Goal: Information Seeking & Learning: Find specific fact

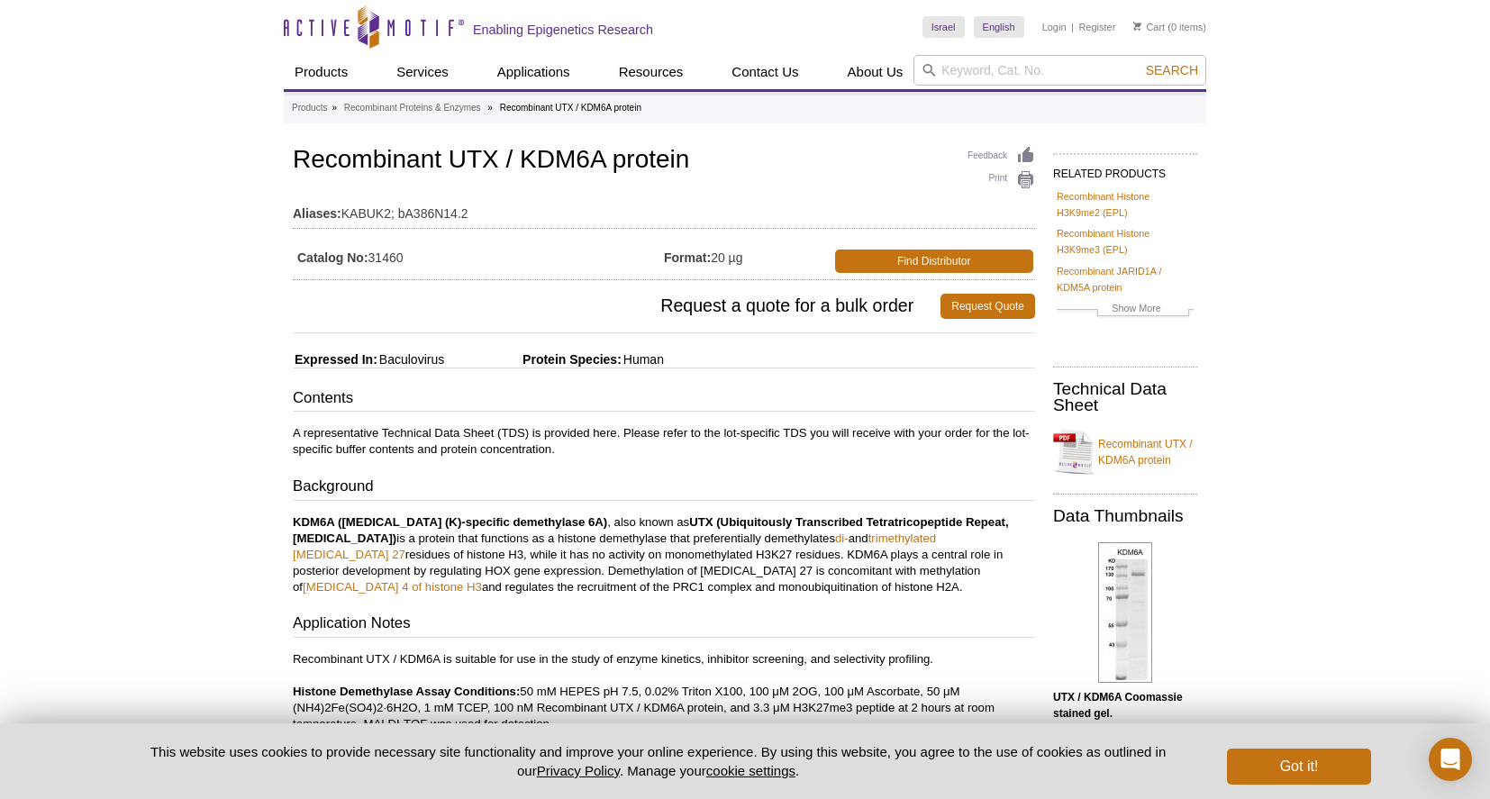
click at [394, 24] on icon at bounding box center [369, 28] width 170 height 16
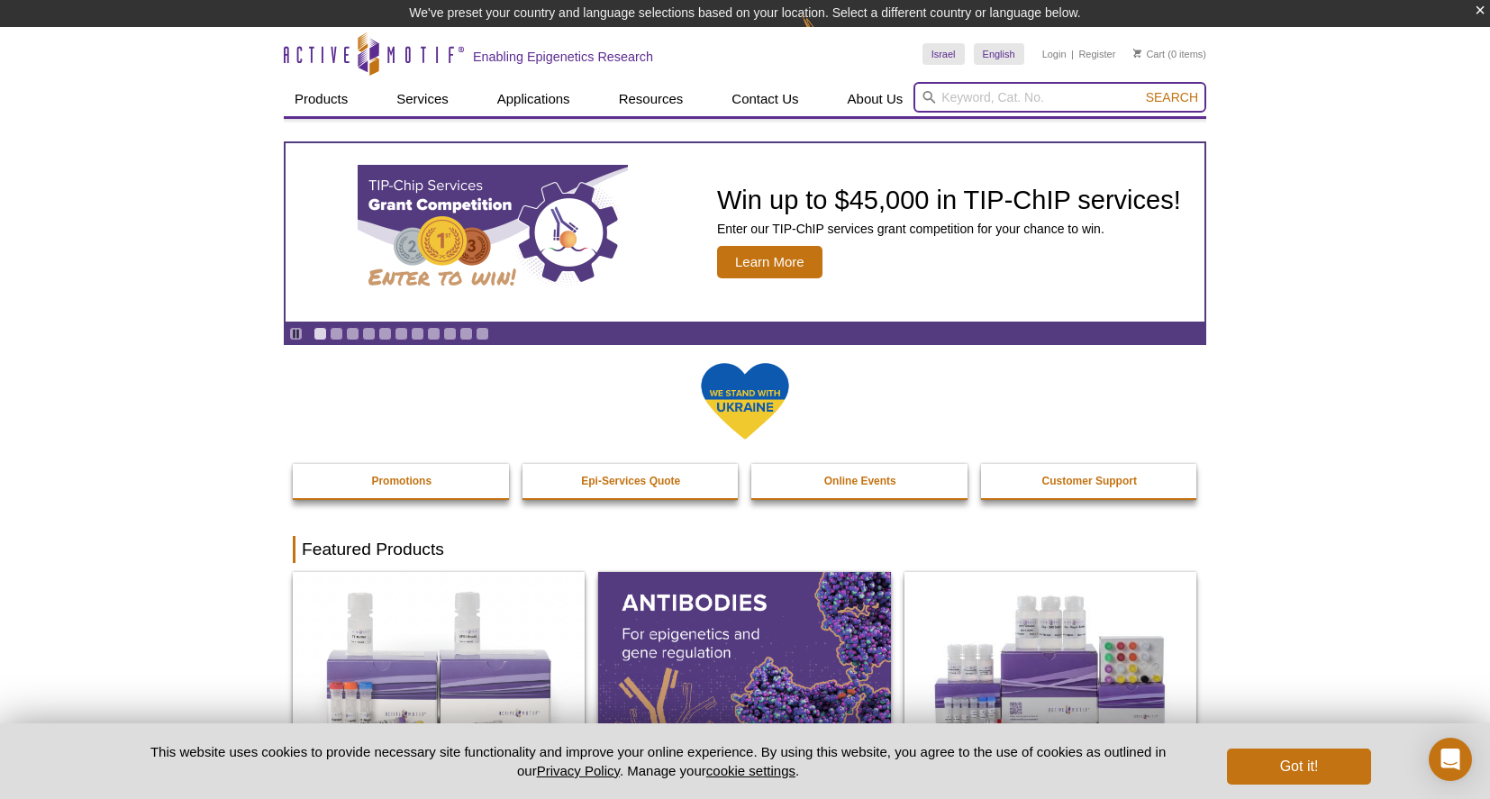
click at [967, 99] on input "search" at bounding box center [1060, 97] width 293 height 31
type input "utx"
click at [1168, 95] on span "Search" at bounding box center [1172, 97] width 52 height 14
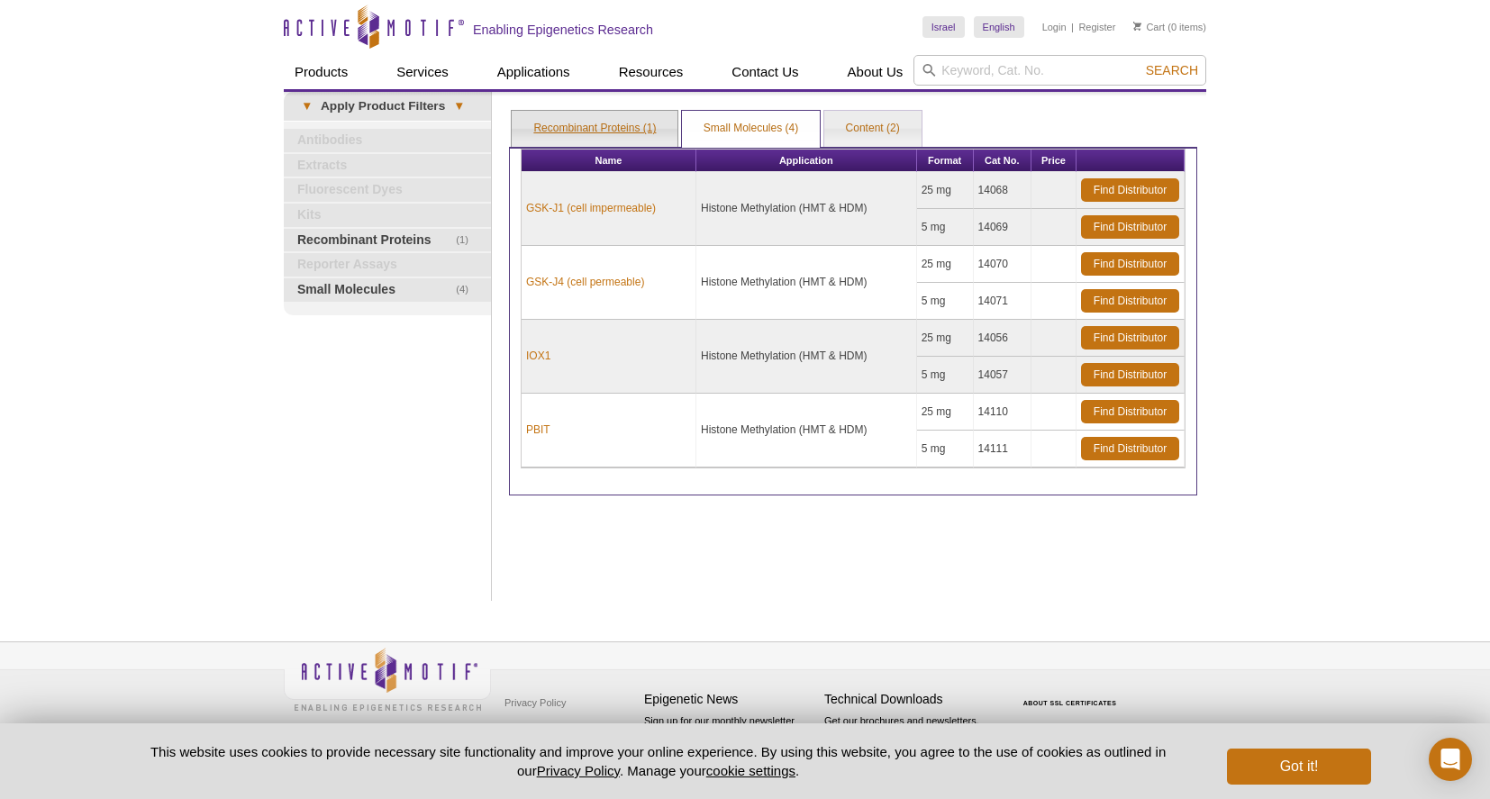
click at [624, 131] on link "Recombinant Proteins (1)" at bounding box center [595, 129] width 166 height 36
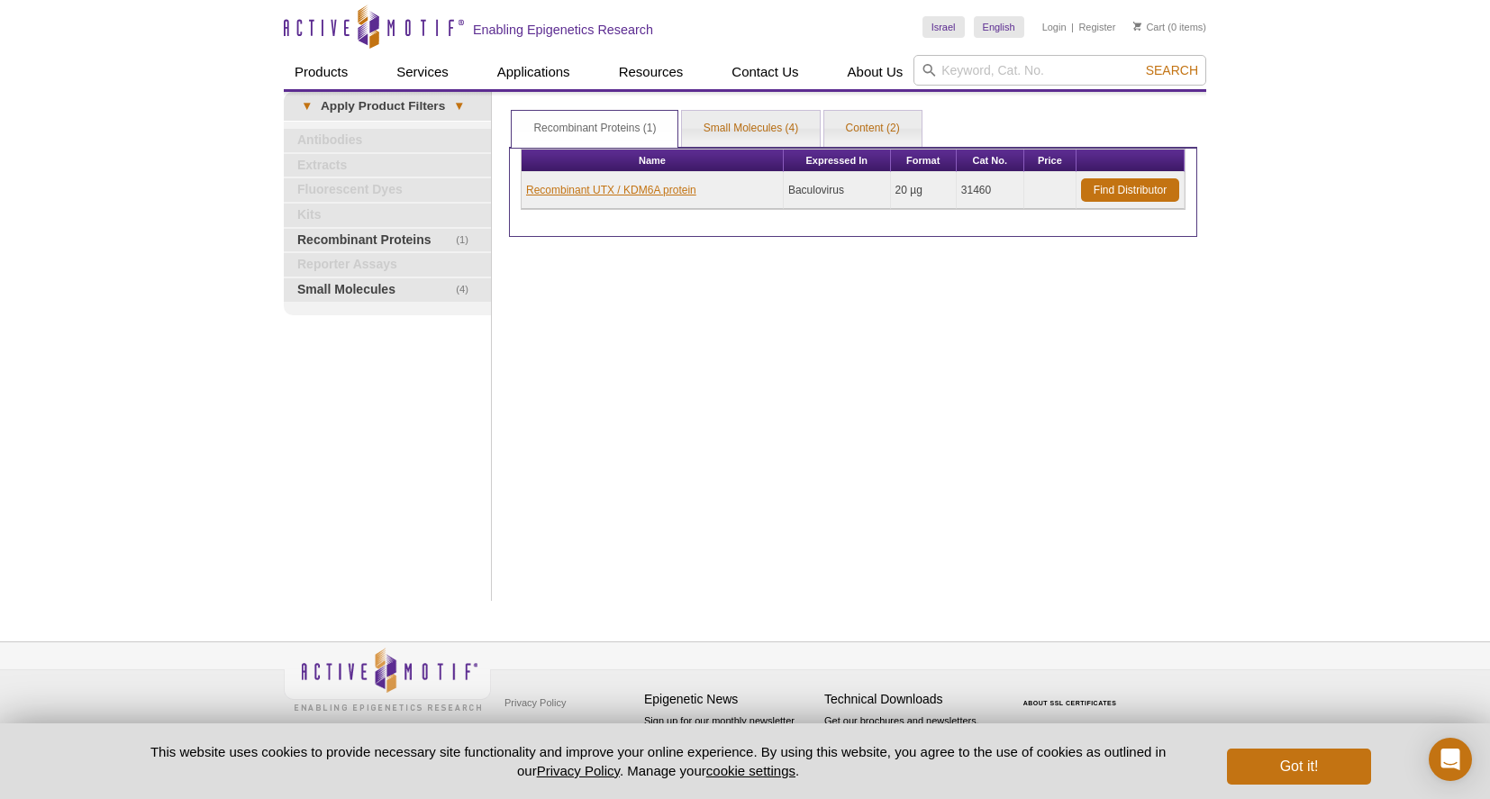
click at [625, 188] on link "Recombinant UTX / KDM6A protein" at bounding box center [611, 190] width 170 height 16
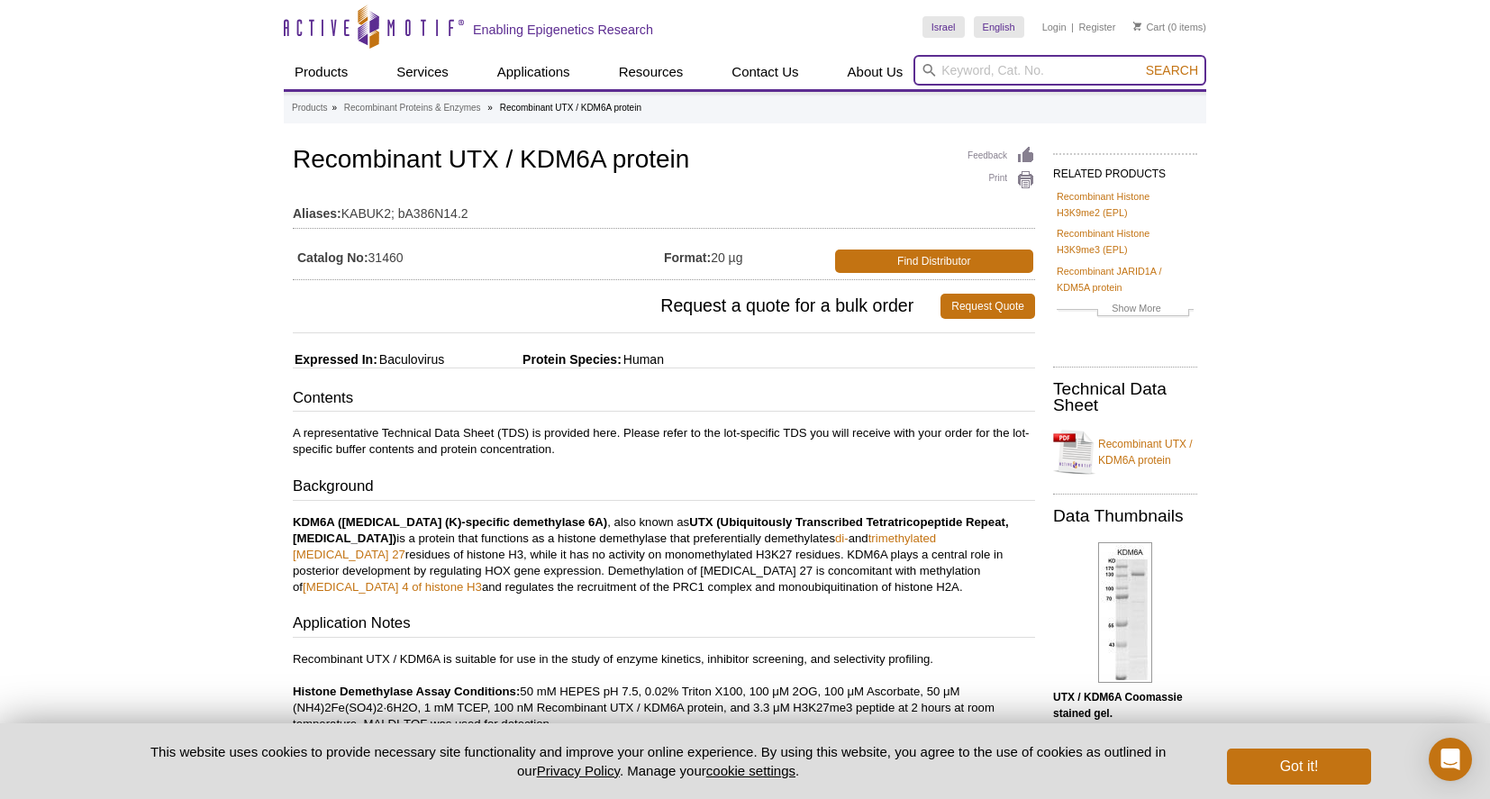
click at [1010, 59] on input "search" at bounding box center [1060, 70] width 293 height 31
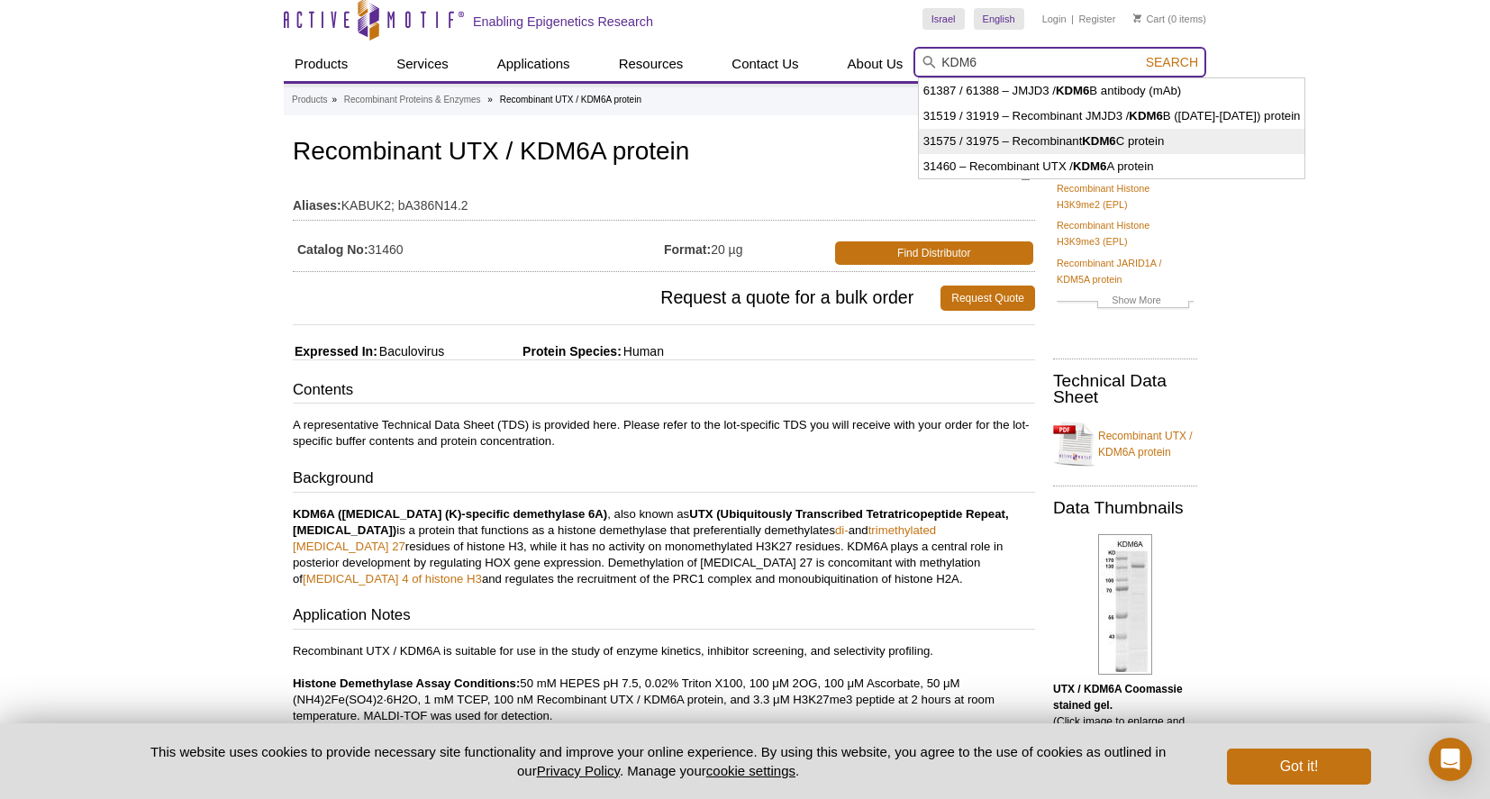
scroll to position [10, 0]
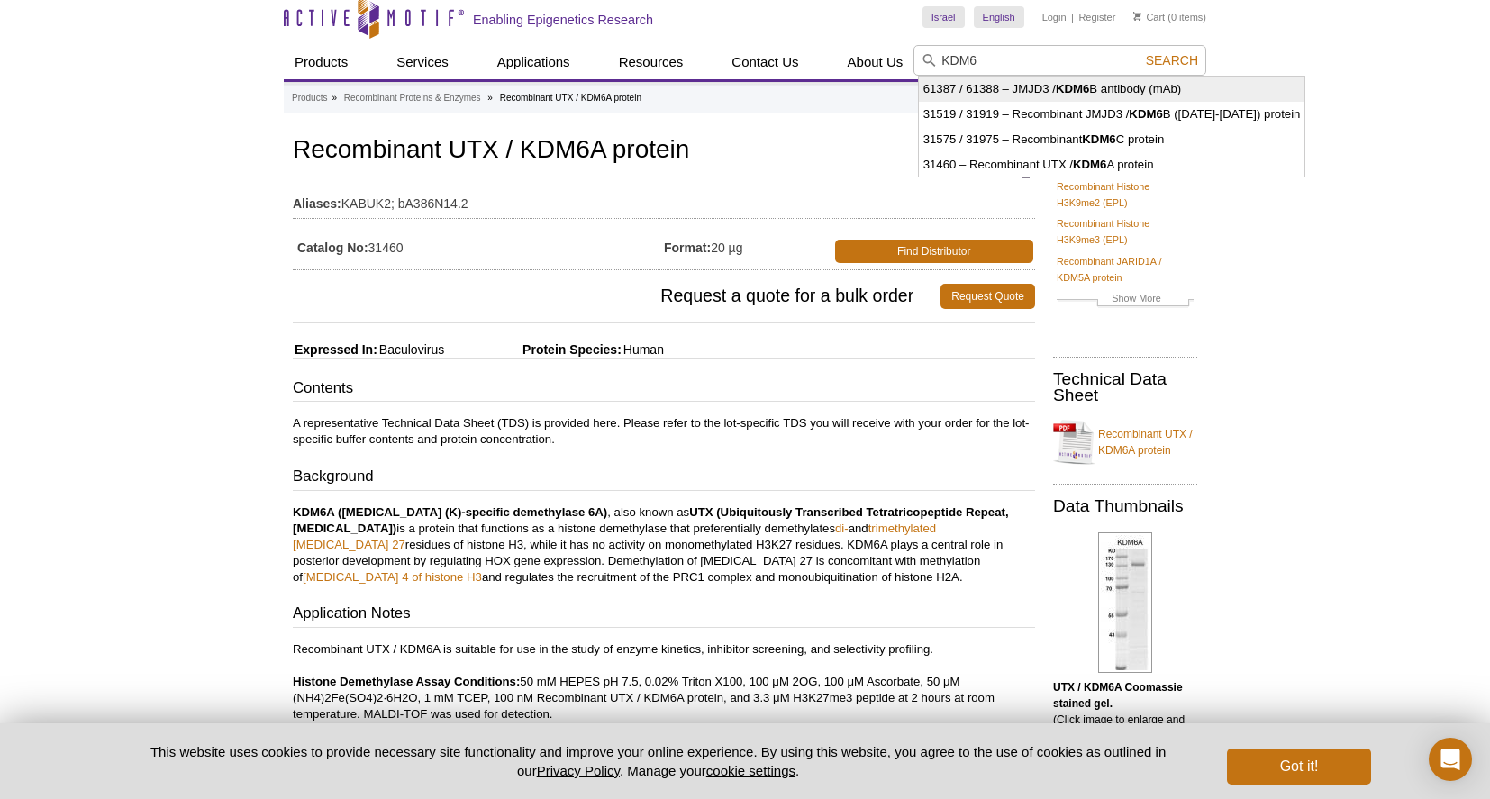
click at [1045, 88] on li "61387 / 61388 – JMJD3 / KDM6 B antibody (mAb)" at bounding box center [1112, 89] width 386 height 25
type input "61387 / 61388 – JMJD3 / KDM6B antibody (mAb)"
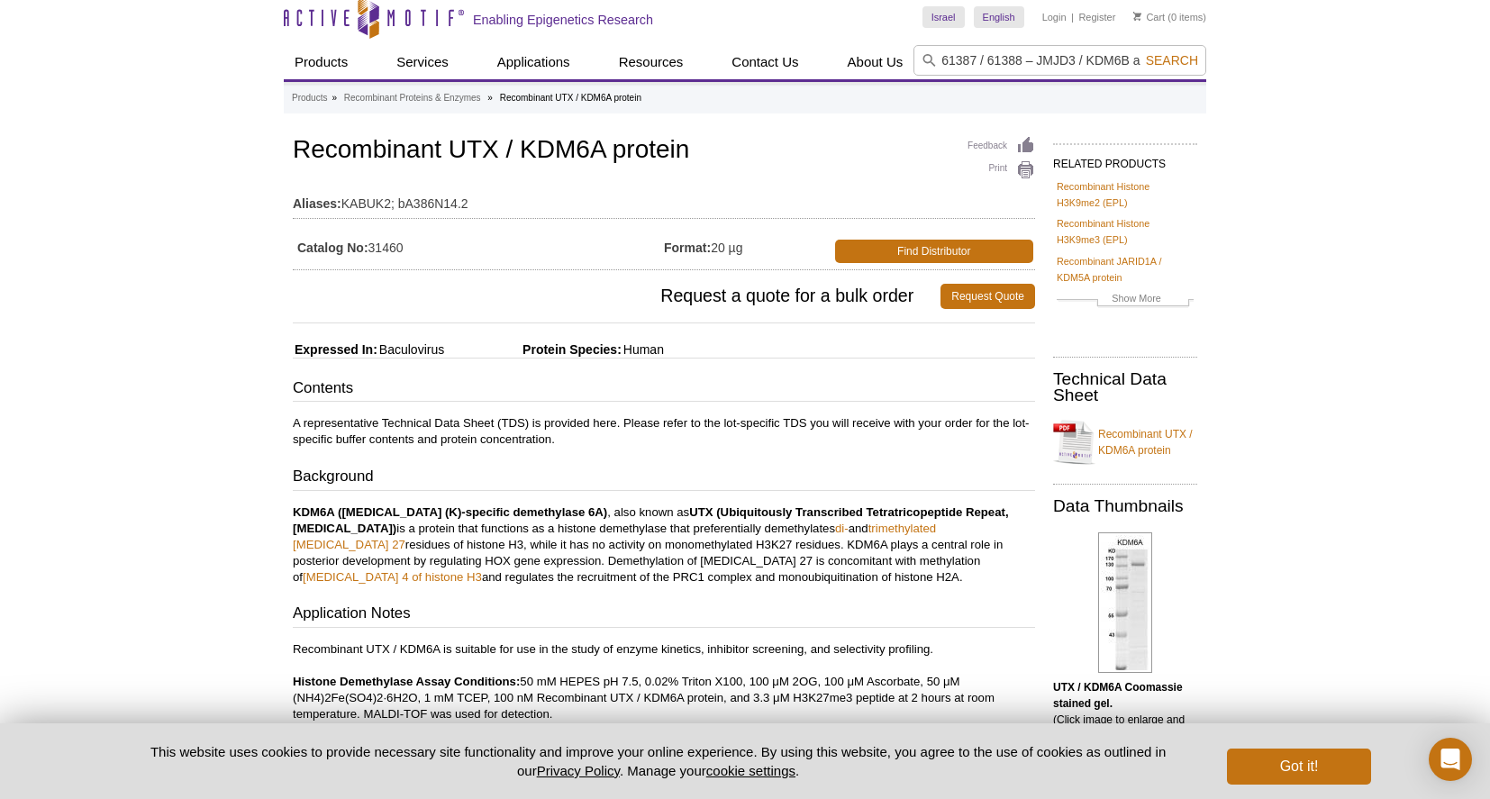
click at [1183, 63] on span "Search" at bounding box center [1172, 60] width 52 height 14
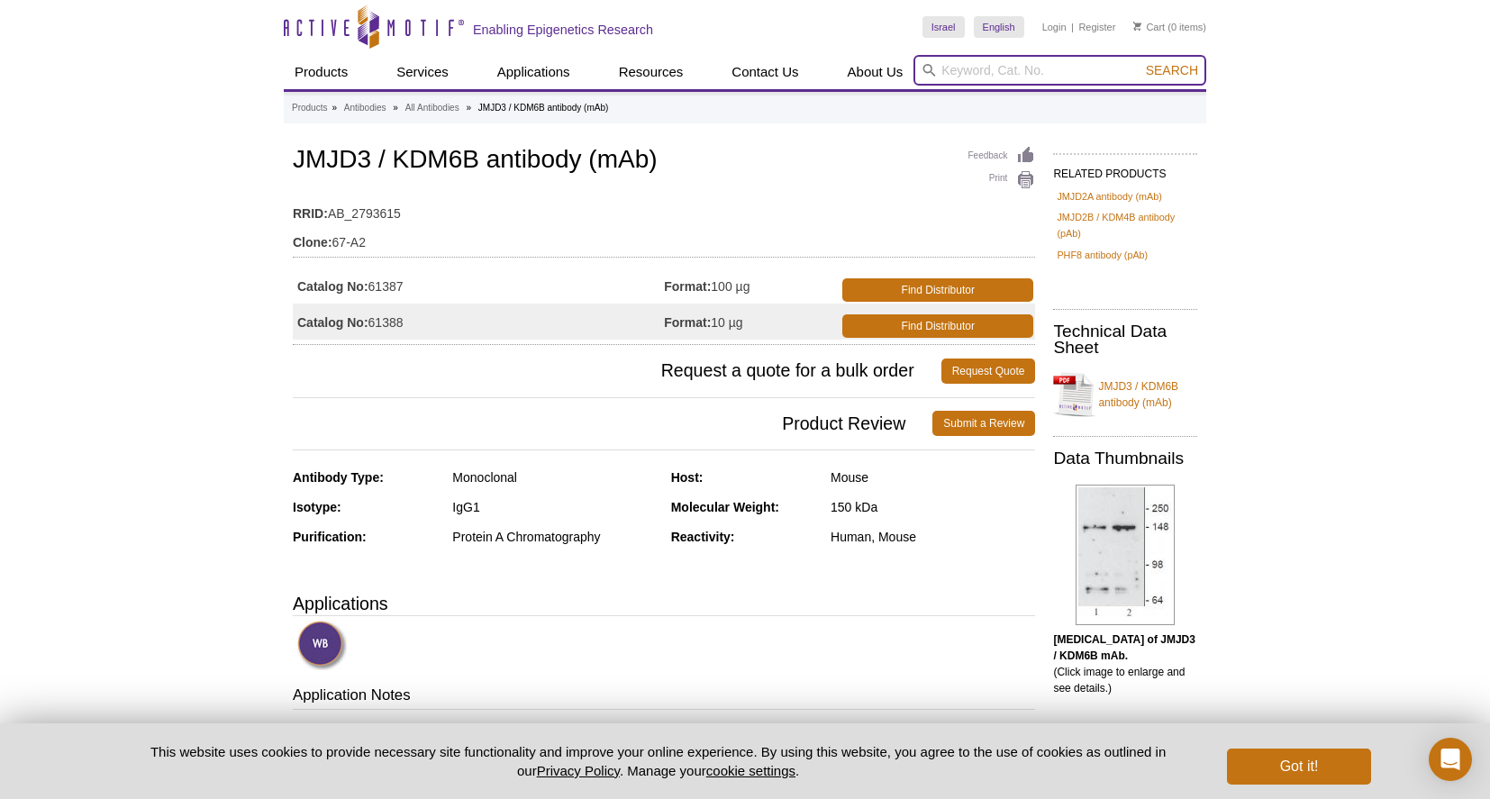
click at [1007, 74] on input "search" at bounding box center [1060, 70] width 293 height 31
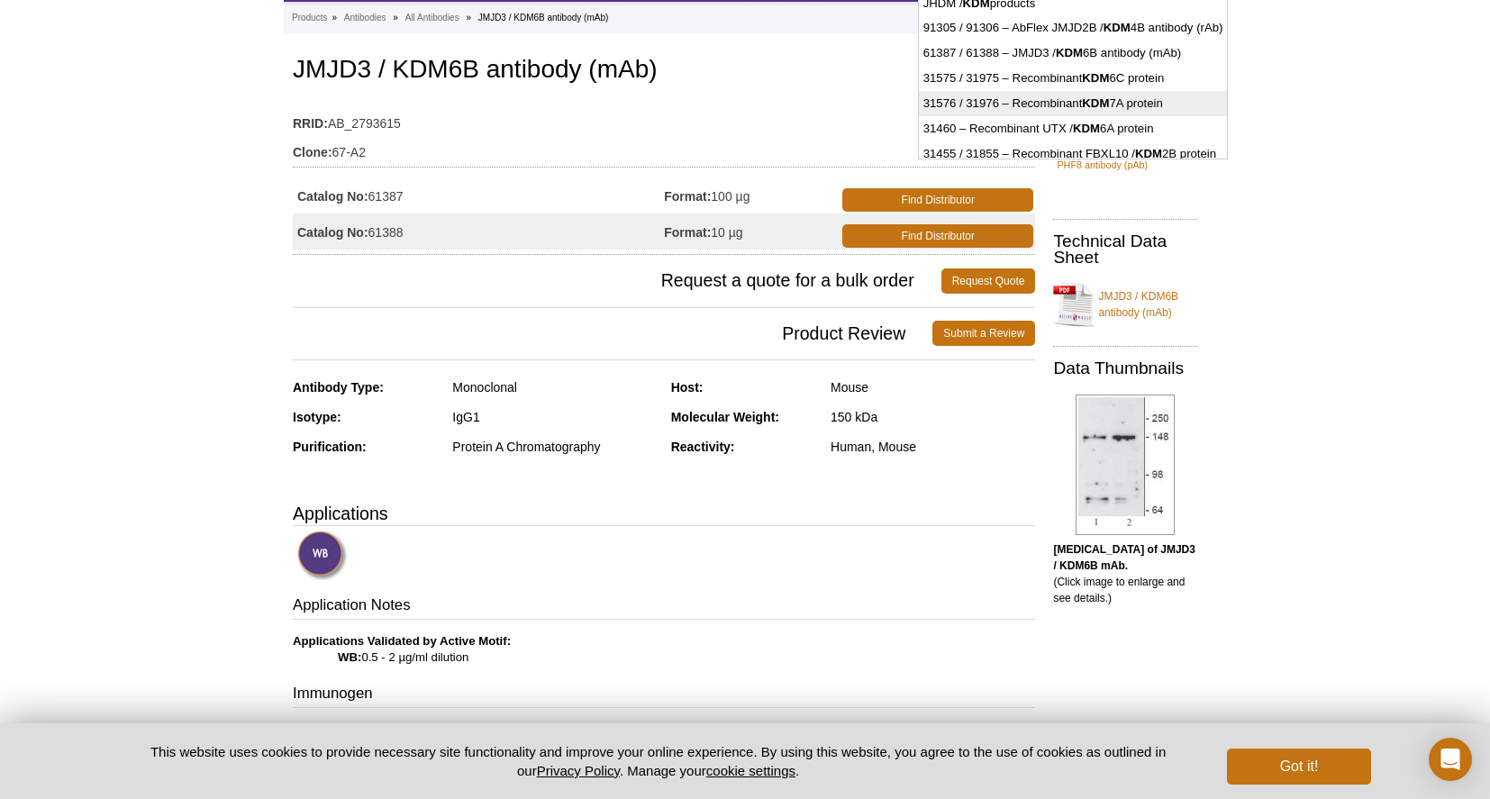
scroll to position [90, 0]
click at [1026, 125] on li "31460 – Recombinant UTX / KDM 6A protein" at bounding box center [1073, 128] width 309 height 25
type input "31460 – Recombinant UTX / KDM6A protein"
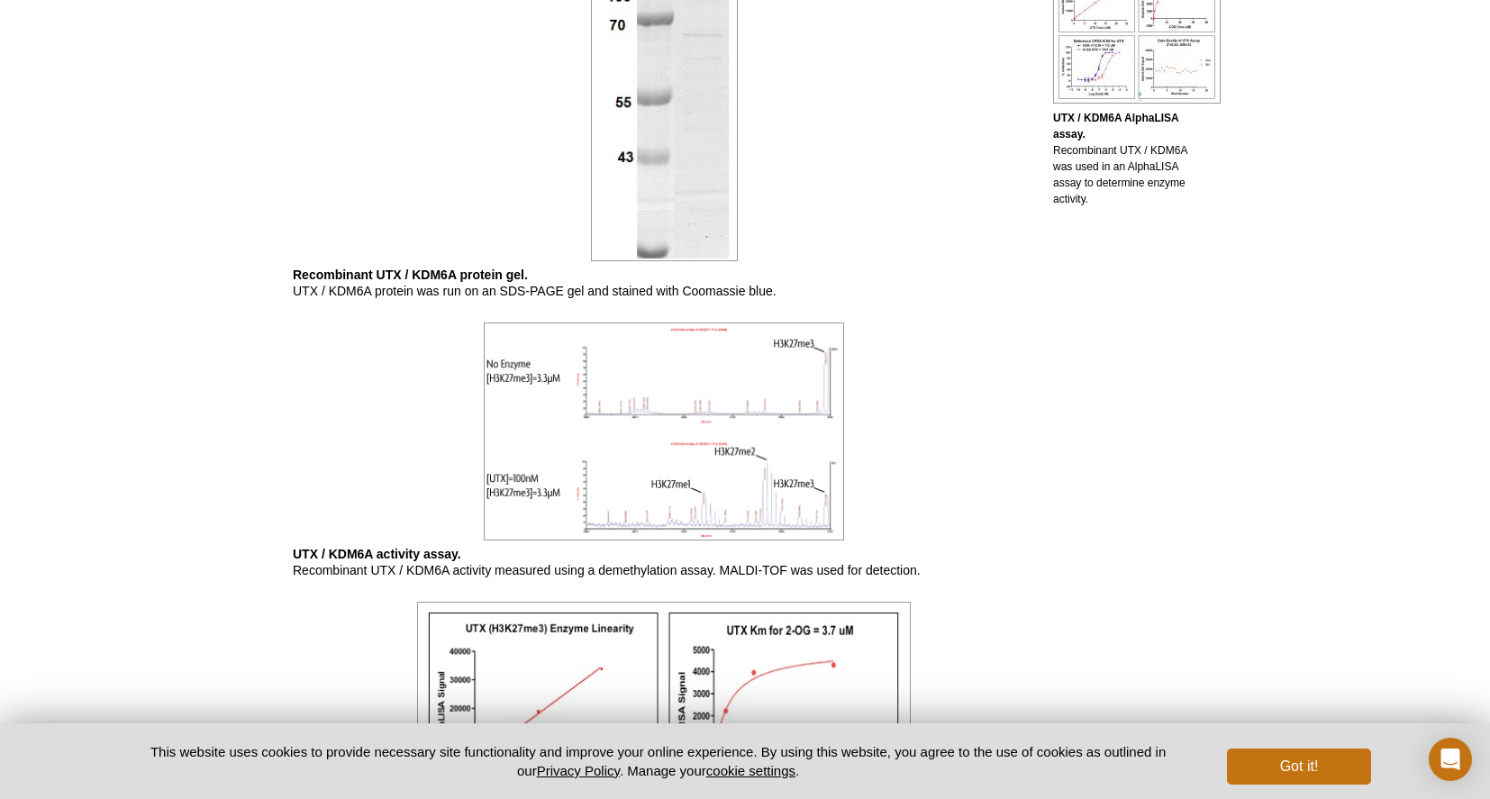
scroll to position [765, 0]
